Goal: Task Accomplishment & Management: Use online tool/utility

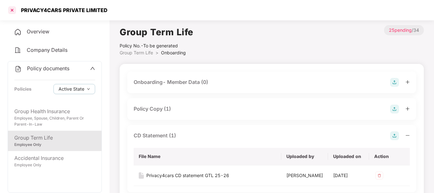
scroll to position [156, 0]
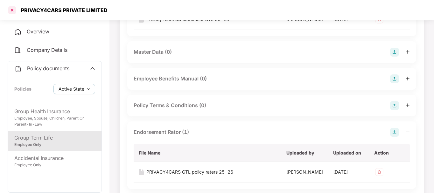
click at [13, 11] on div at bounding box center [12, 10] width 10 height 10
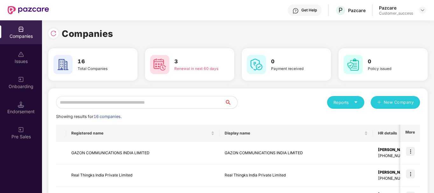
scroll to position [0, 0]
click at [119, 101] on input "text" at bounding box center [140, 102] width 169 height 13
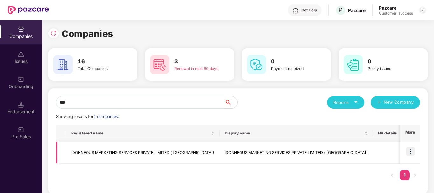
type input "***"
click at [411, 154] on img at bounding box center [410, 151] width 9 height 9
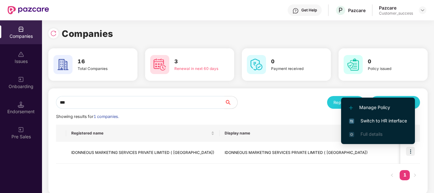
click at [370, 122] on span "Switch to HR interface" at bounding box center [378, 120] width 58 height 7
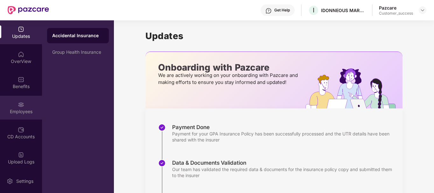
click at [21, 103] on img at bounding box center [21, 105] width 6 height 6
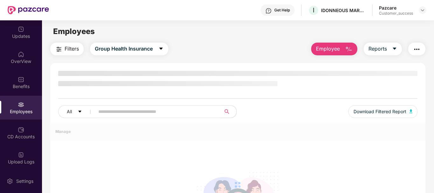
click at [21, 103] on img at bounding box center [21, 105] width 6 height 6
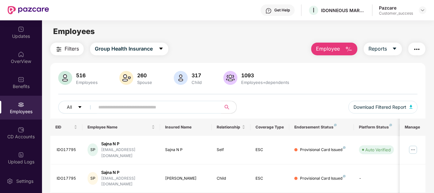
click at [117, 106] on input "text" at bounding box center [155, 107] width 114 height 10
paste input "********"
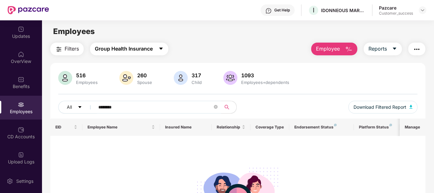
type input "********"
click at [134, 52] on span "Group Health Insurance" at bounding box center [124, 49] width 58 height 8
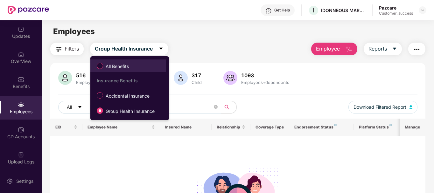
click at [108, 70] on label "All Benefits" at bounding box center [114, 65] width 41 height 11
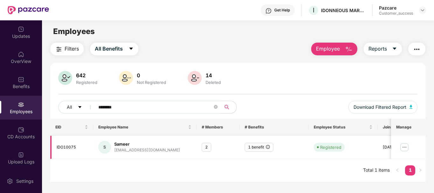
scroll to position [20, 0]
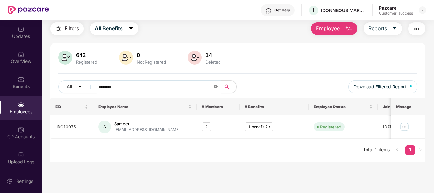
click at [216, 87] on icon "close-circle" at bounding box center [216, 87] width 4 height 4
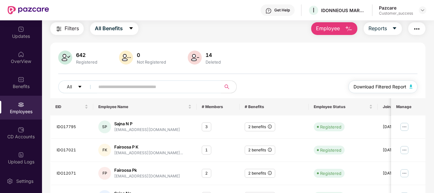
click at [413, 87] on img "button" at bounding box center [411, 87] width 3 height 4
click at [419, 10] on div at bounding box center [423, 10] width 8 height 8
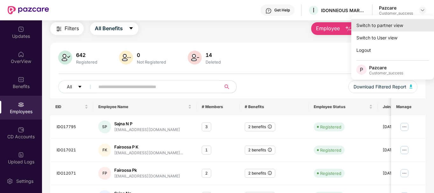
click at [375, 22] on div "Switch to partner view" at bounding box center [392, 25] width 83 height 12
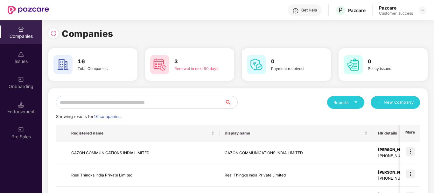
click at [112, 103] on input "text" at bounding box center [140, 102] width 169 height 13
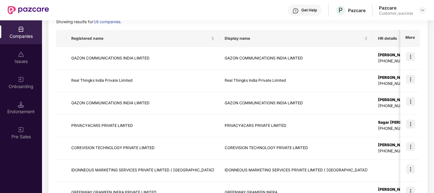
scroll to position [0, 0]
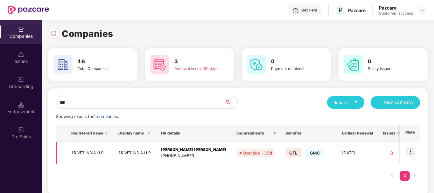
type input "***"
click at [410, 155] on img at bounding box center [410, 151] width 9 height 9
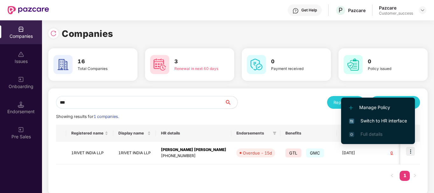
click at [398, 120] on span "Switch to HR interface" at bounding box center [378, 120] width 58 height 7
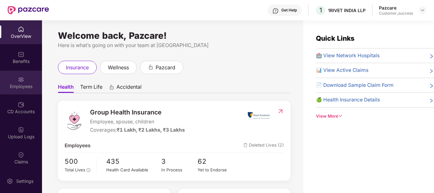
click at [18, 86] on div "Employees" at bounding box center [21, 86] width 42 height 6
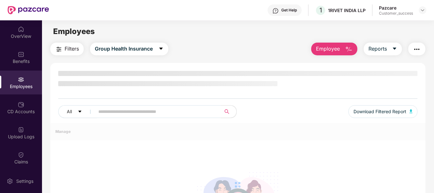
click at [120, 114] on div "All Download Filtered Report" at bounding box center [238, 114] width 360 height 18
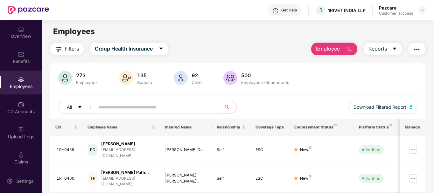
click at [123, 106] on input "text" at bounding box center [155, 107] width 114 height 10
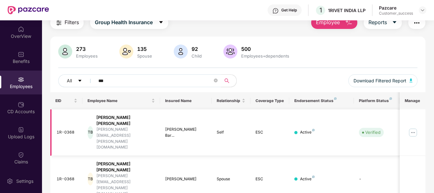
scroll to position [27, 0]
type input "***"
click at [413, 127] on img at bounding box center [413, 132] width 10 height 10
click at [306, 116] on td "Active" at bounding box center [321, 132] width 65 height 46
click at [413, 127] on img at bounding box center [413, 132] width 10 height 10
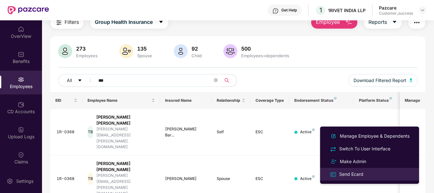
click at [351, 173] on div "Send Ecard" at bounding box center [351, 174] width 27 height 7
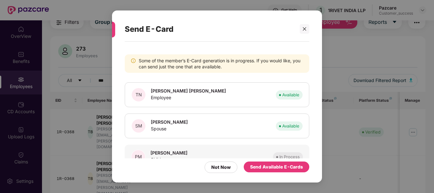
scroll to position [17, 0]
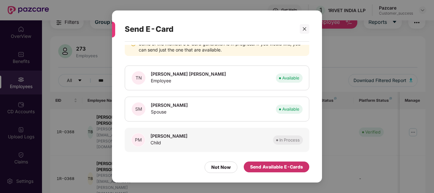
click at [267, 170] on div "Send Available E-Cards" at bounding box center [276, 167] width 53 height 7
